Goal: Manage account settings

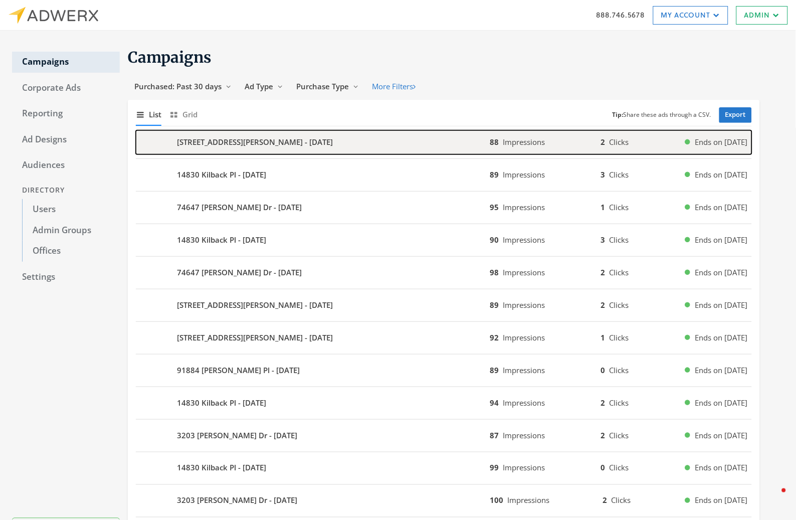
click at [231, 145] on b "[STREET_ADDRESS][PERSON_NAME] - [DATE]" at bounding box center [255, 142] width 156 height 12
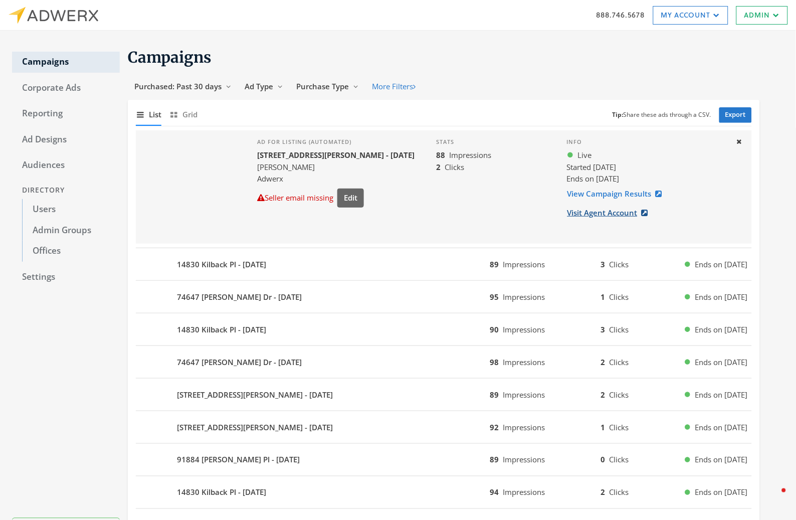
click at [624, 213] on link "Visit Agent Account" at bounding box center [611, 212] width 88 height 19
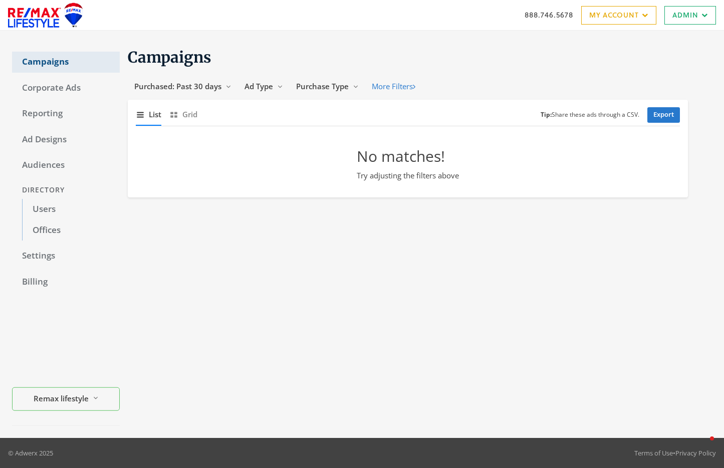
click at [84, 62] on link "Campaigns" at bounding box center [66, 62] width 108 height 21
click at [65, 261] on link "Settings" at bounding box center [66, 256] width 108 height 21
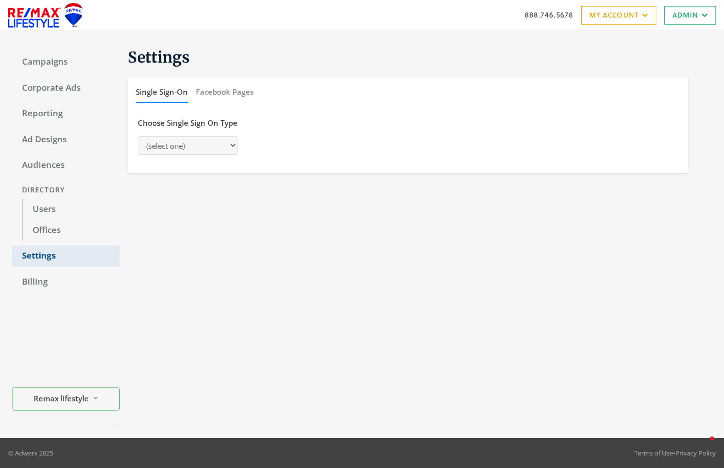
select select "[PERSON_NAME]"
